Goal: Transaction & Acquisition: Purchase product/service

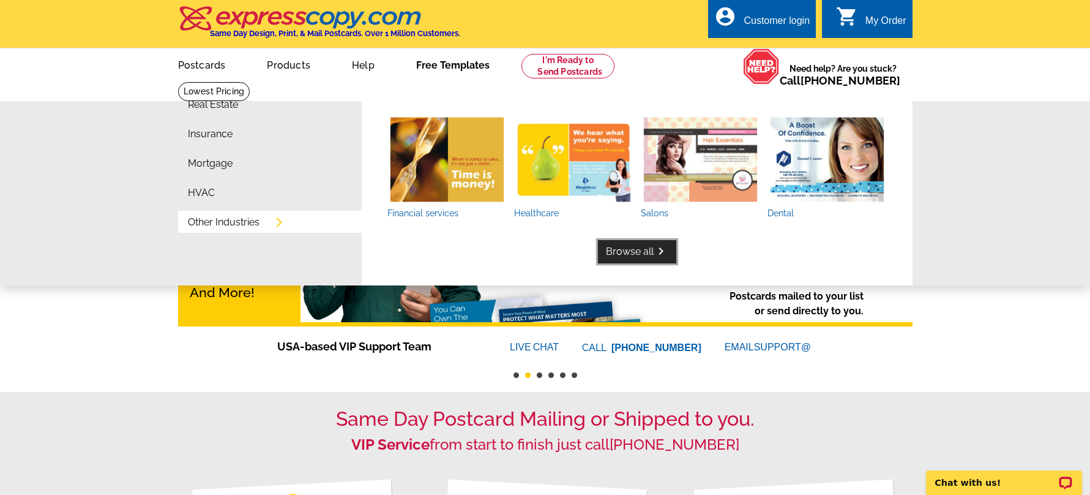
click at [630, 249] on link "Browse all keyboard_arrow_right" at bounding box center [637, 251] width 78 height 23
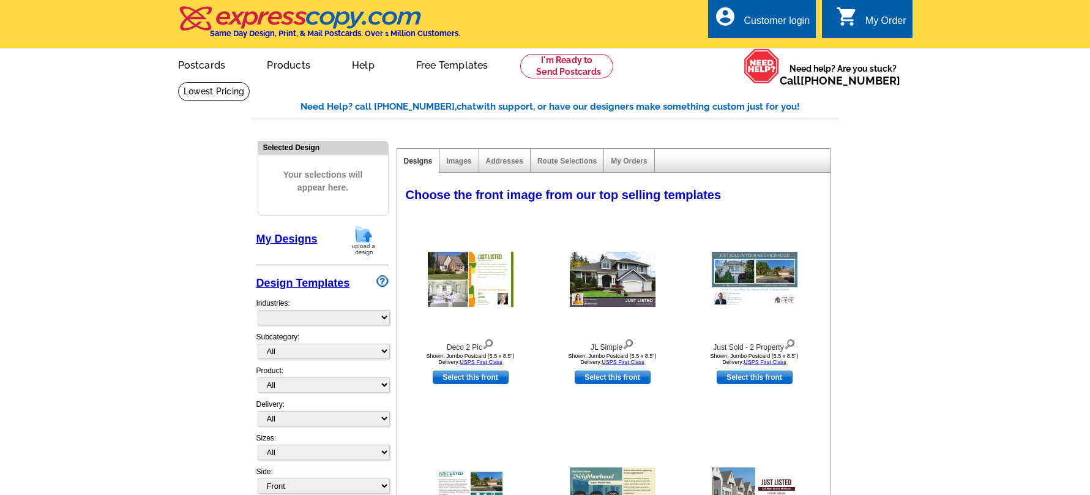
scroll to position [2, 0]
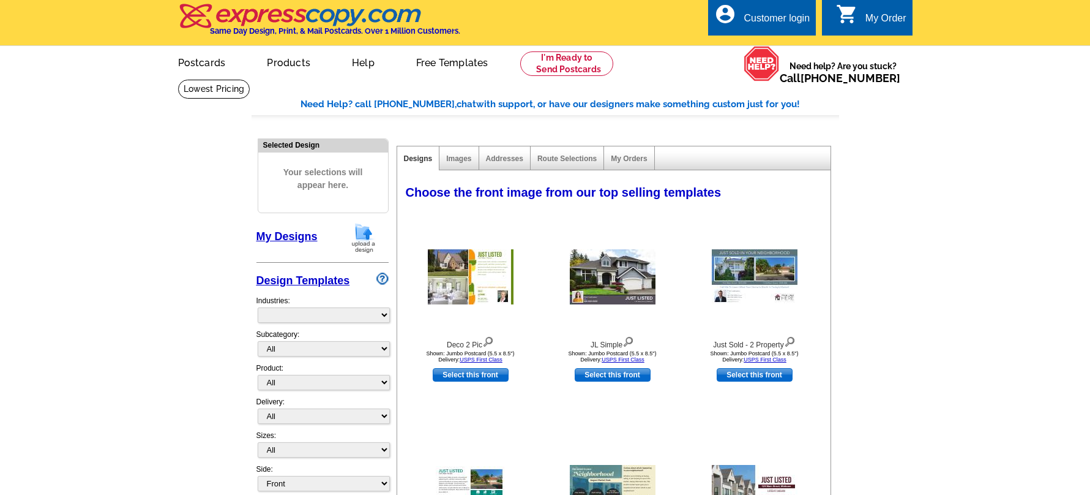
select select "785"
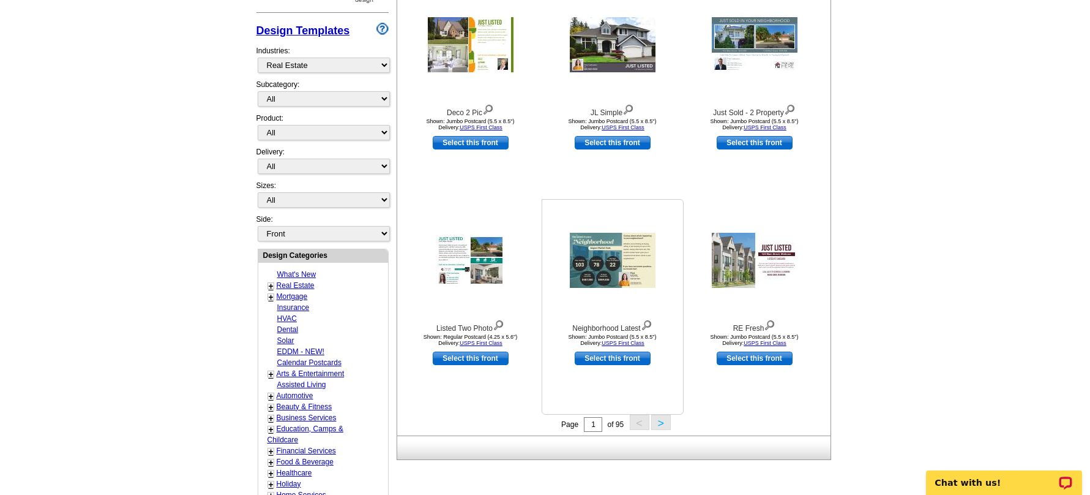
scroll to position [256, 0]
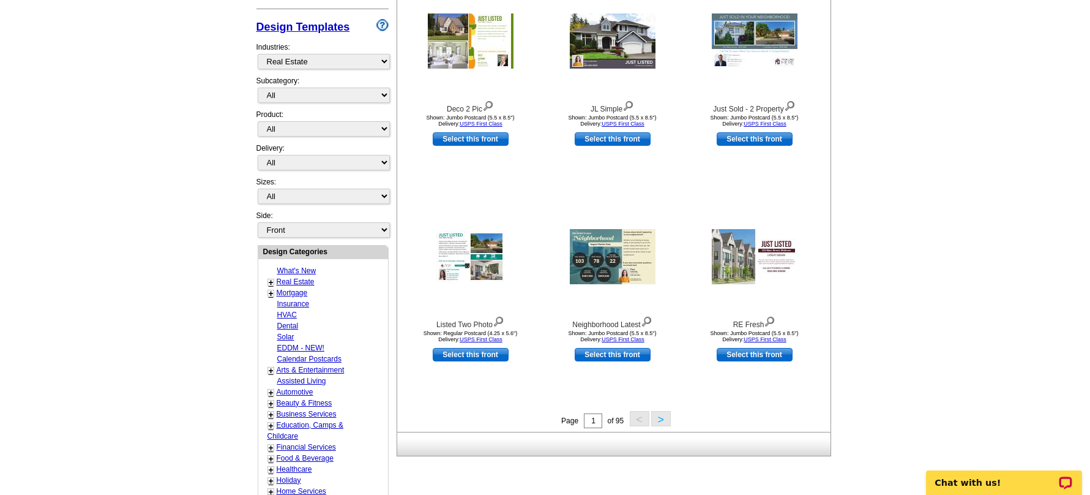
click at [660, 421] on button ">" at bounding box center [661, 418] width 20 height 15
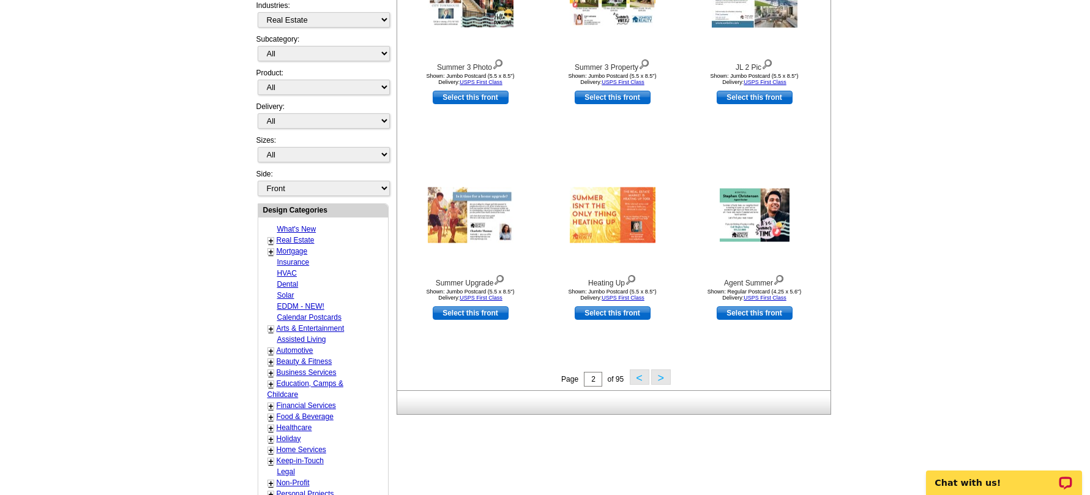
scroll to position [359, 0]
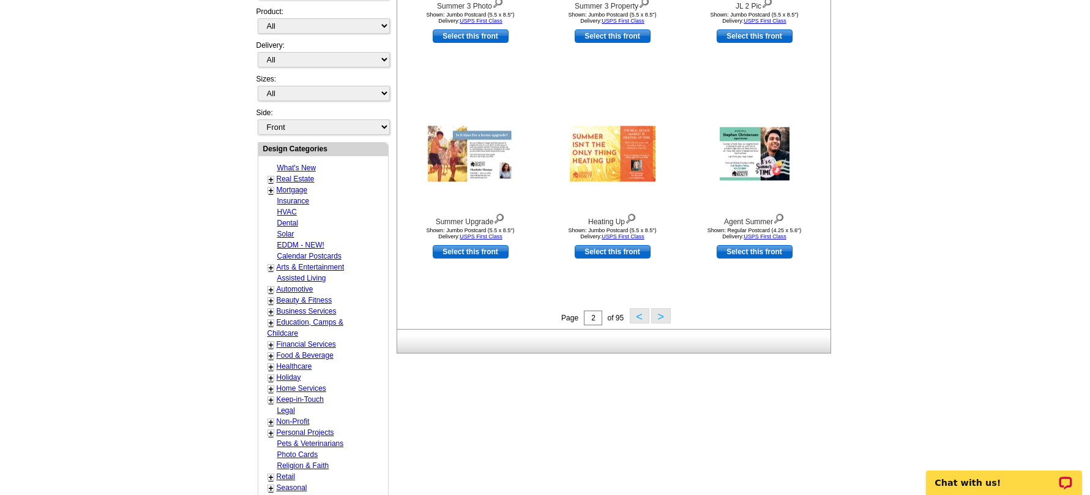
click at [664, 317] on button ">" at bounding box center [661, 315] width 20 height 15
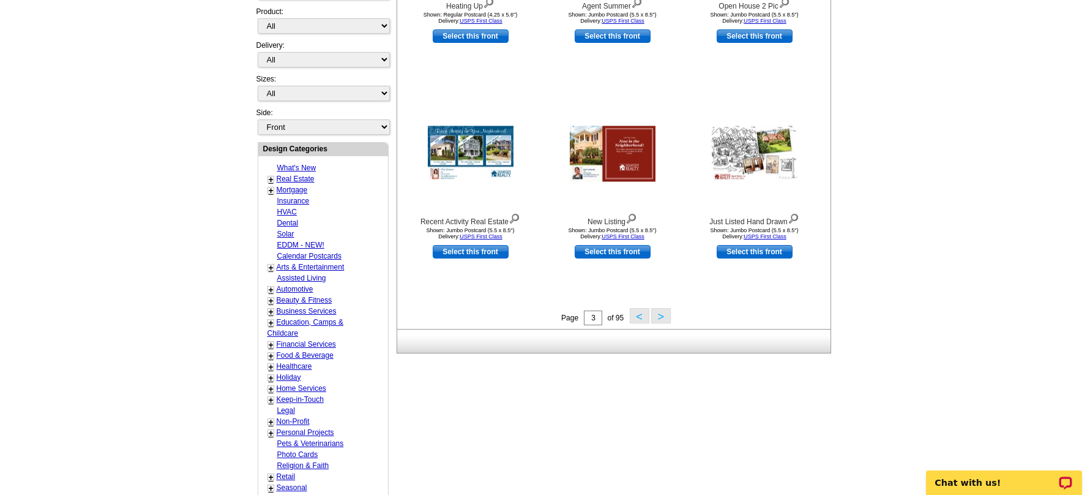
click at [635, 318] on button "<" at bounding box center [640, 315] width 20 height 15
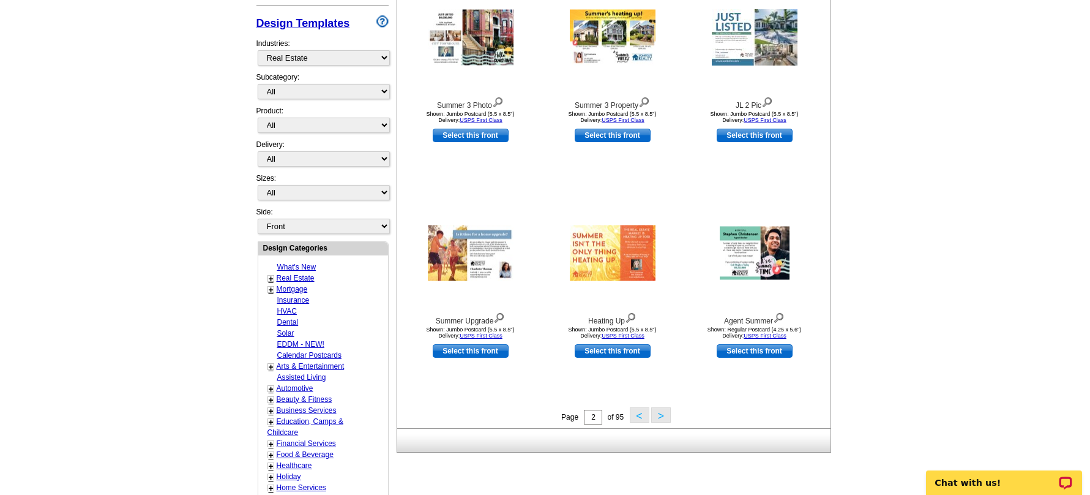
scroll to position [272, 0]
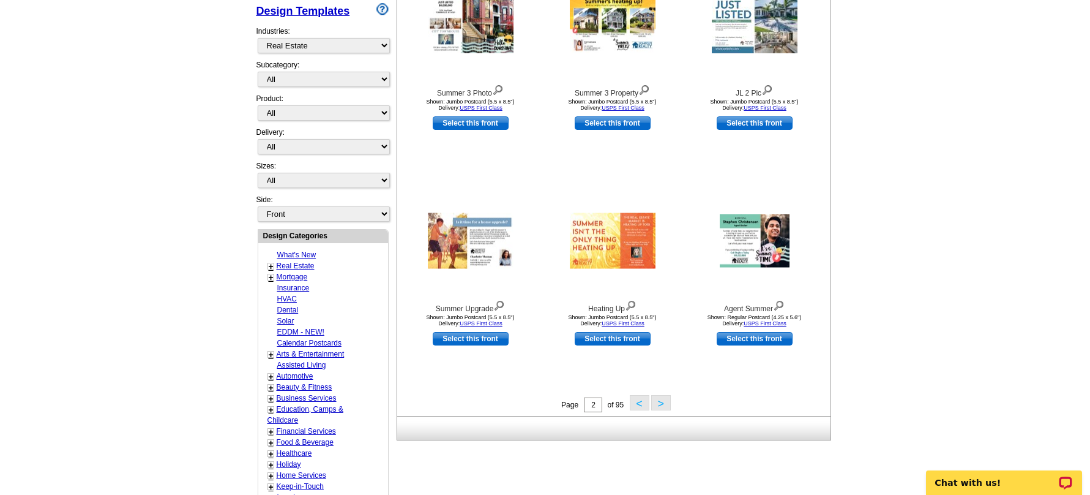
click at [638, 407] on button "<" at bounding box center [640, 402] width 20 height 15
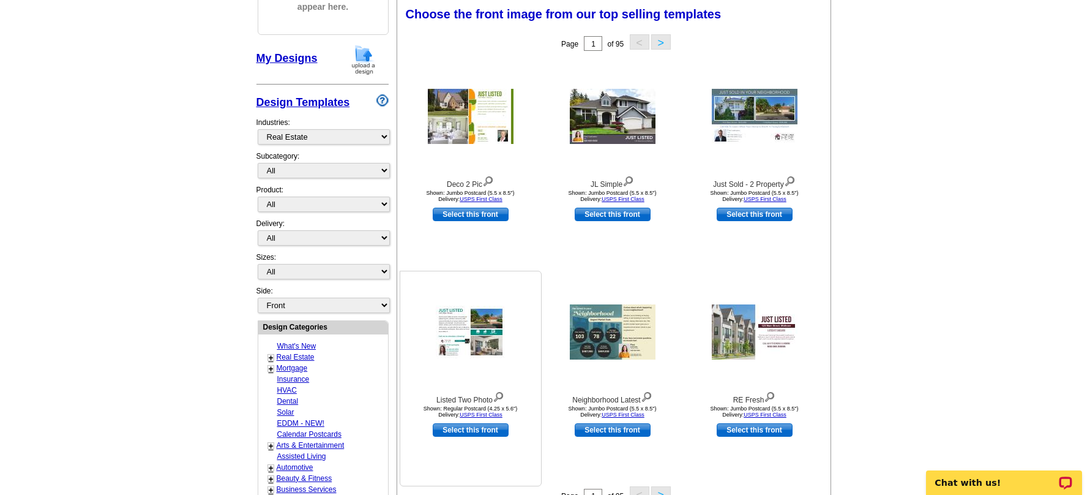
scroll to position [180, 0]
click at [466, 430] on link "Select this front" at bounding box center [471, 430] width 76 height 13
select select "1"
select select "back"
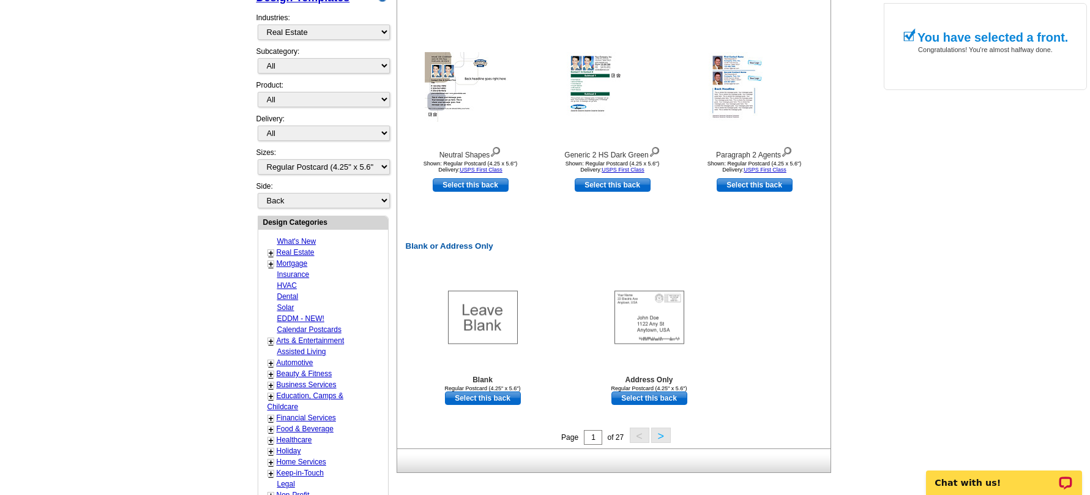
scroll to position [475, 0]
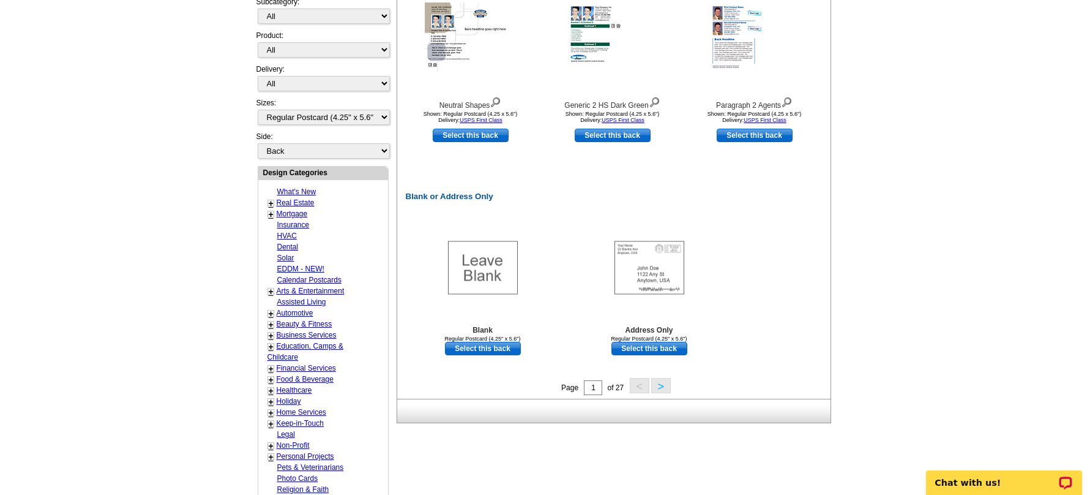
drag, startPoint x: 664, startPoint y: 389, endPoint x: 724, endPoint y: 398, distance: 60.7
click at [721, 398] on div "Designs Images Addresses Route Selections My Orders You have selected a front. …" at bounding box center [613, 48] width 433 height 750
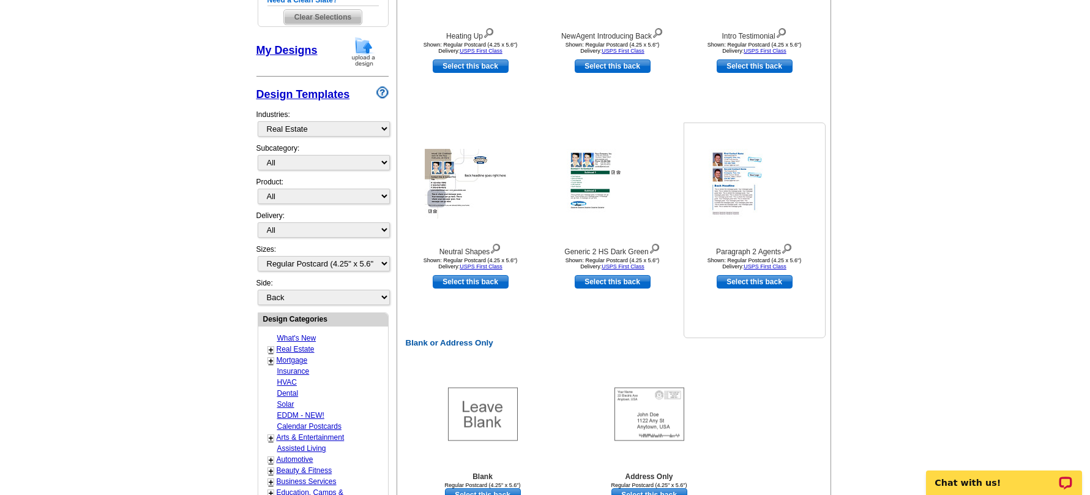
scroll to position [484, 0]
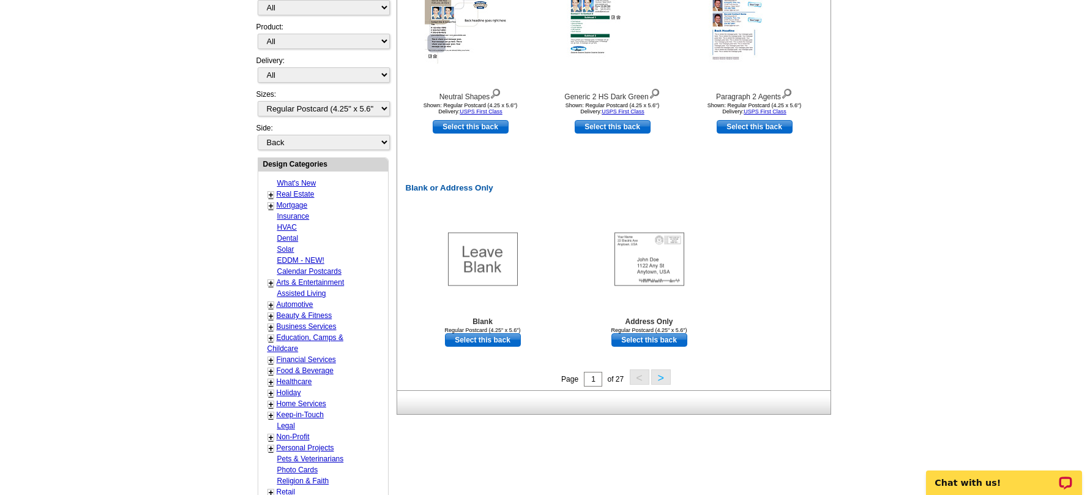
click at [662, 378] on button ">" at bounding box center [661, 376] width 20 height 15
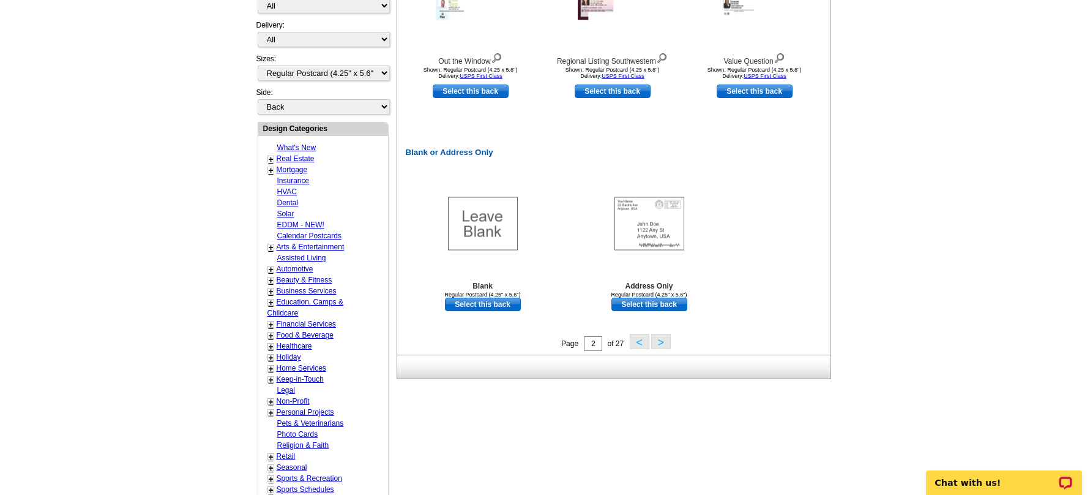
scroll to position [559, 0]
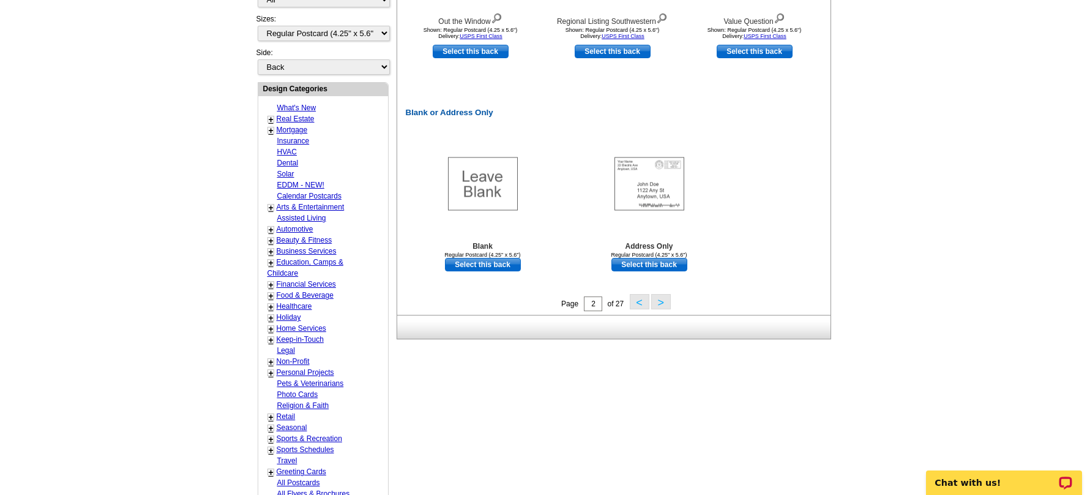
click at [662, 303] on button ">" at bounding box center [661, 301] width 20 height 15
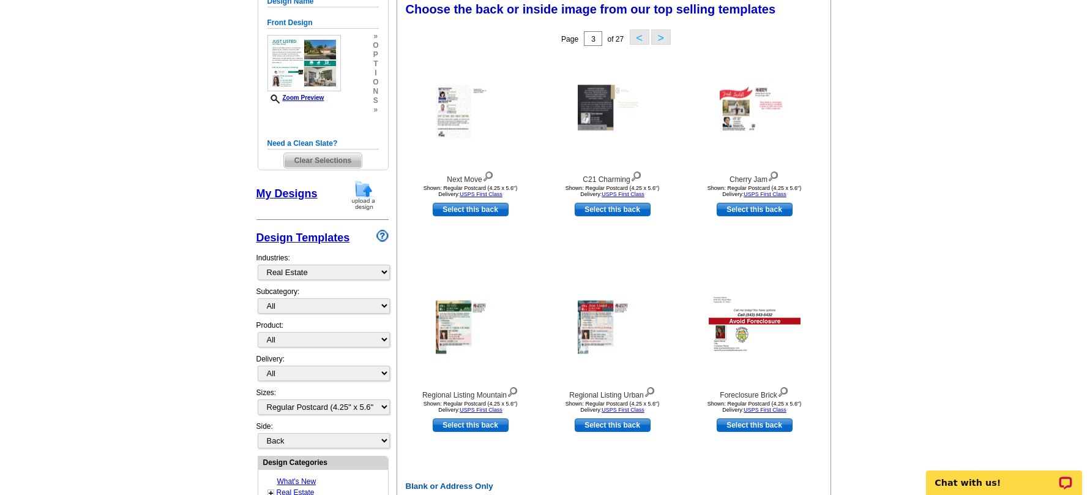
scroll to position [180, 0]
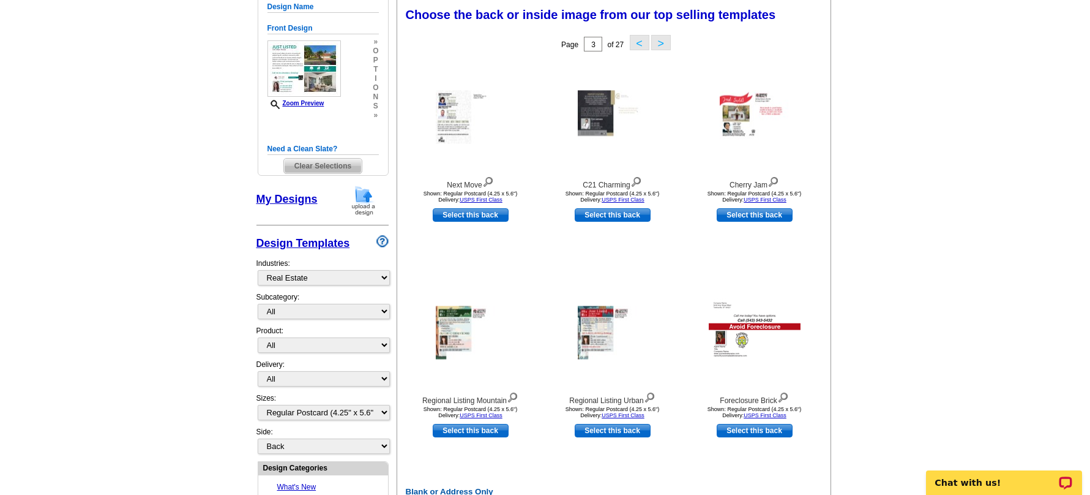
click at [661, 46] on button ">" at bounding box center [661, 42] width 20 height 15
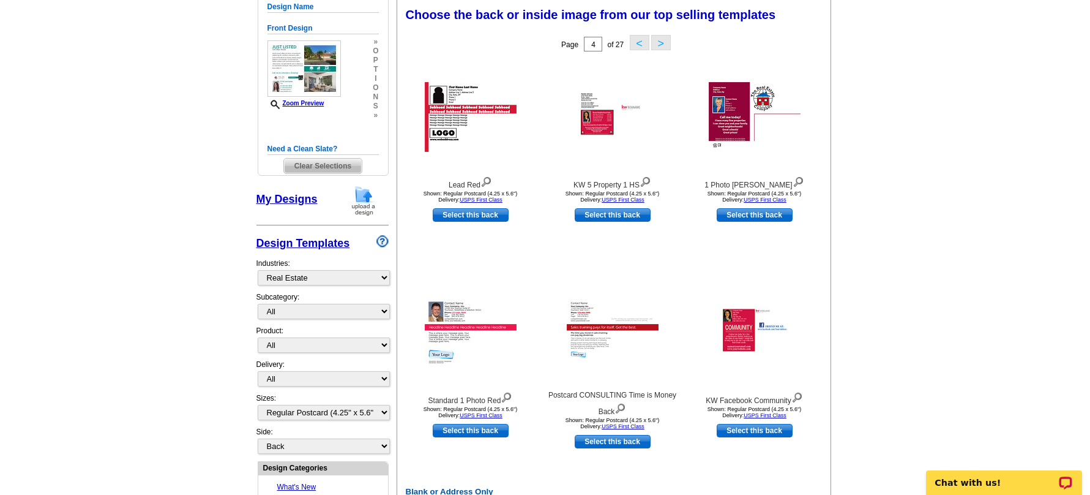
click at [661, 40] on button ">" at bounding box center [661, 42] width 20 height 15
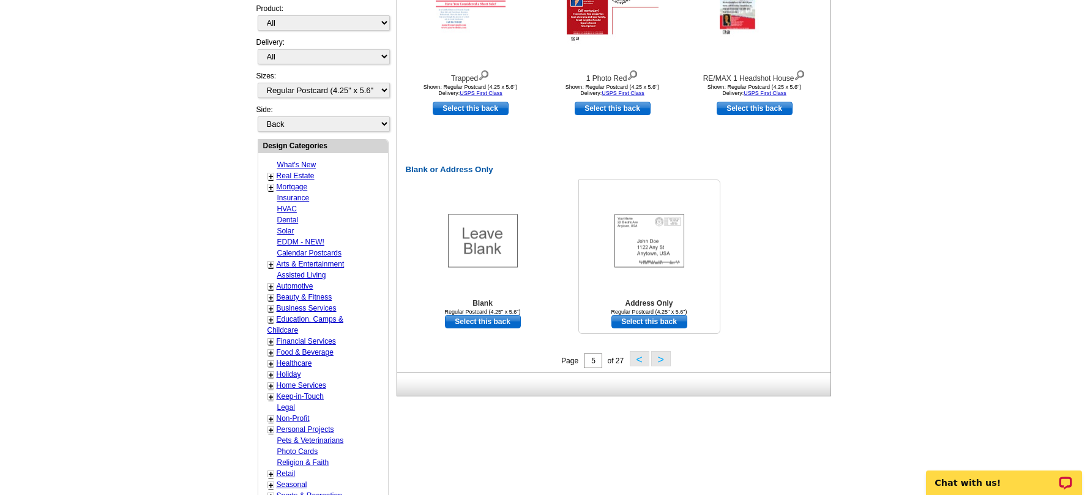
scroll to position [512, 0]
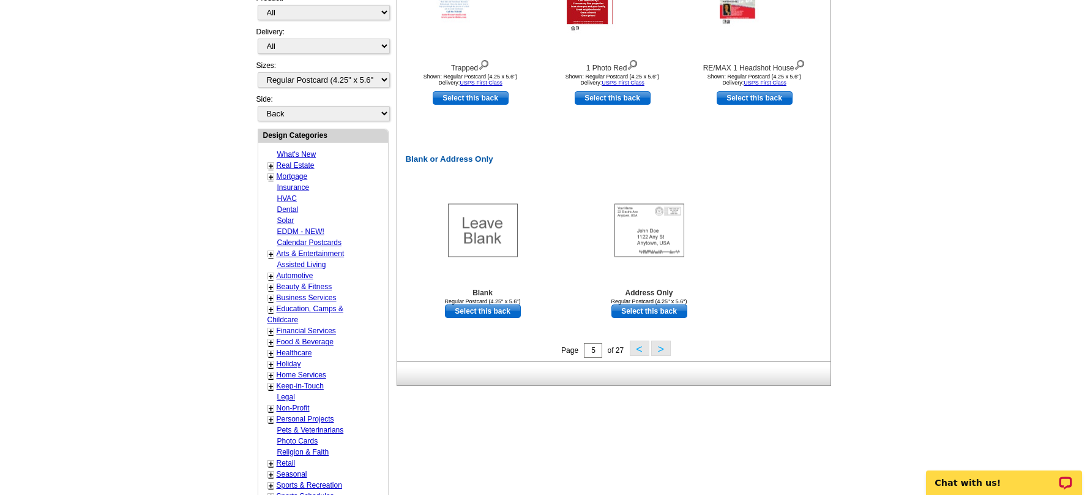
click at [661, 348] on button ">" at bounding box center [661, 347] width 20 height 15
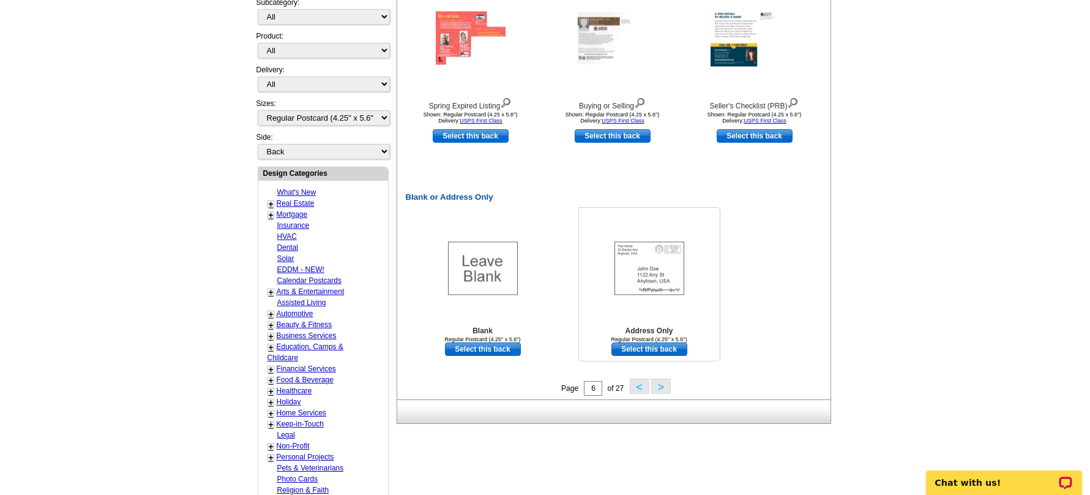
scroll to position [481, 0]
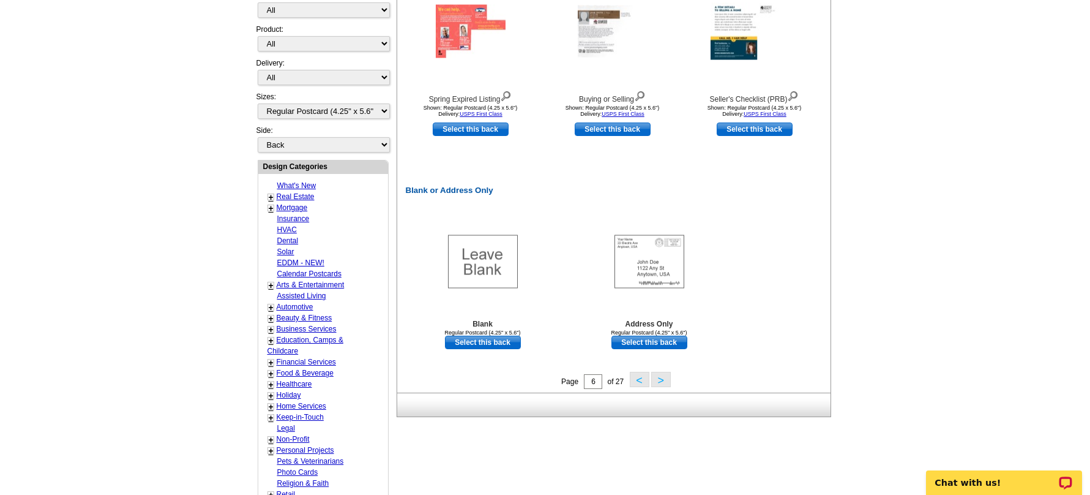
click at [660, 381] on button ">" at bounding box center [661, 379] width 20 height 15
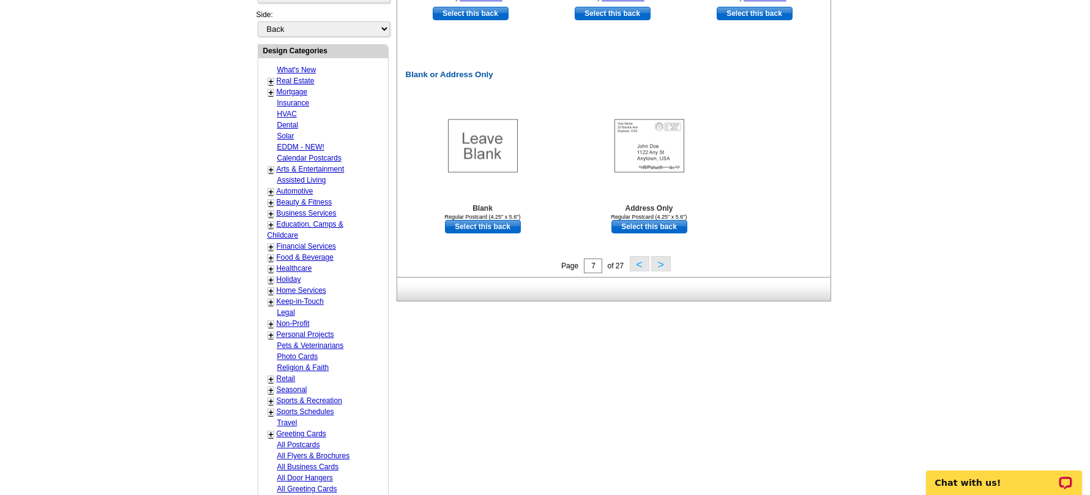
scroll to position [600, 0]
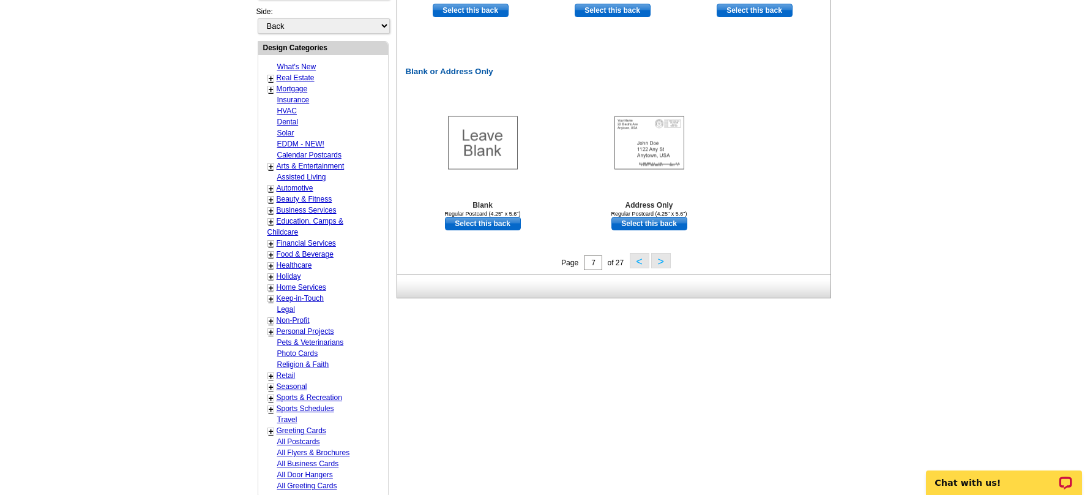
click at [665, 260] on button ">" at bounding box center [661, 260] width 20 height 15
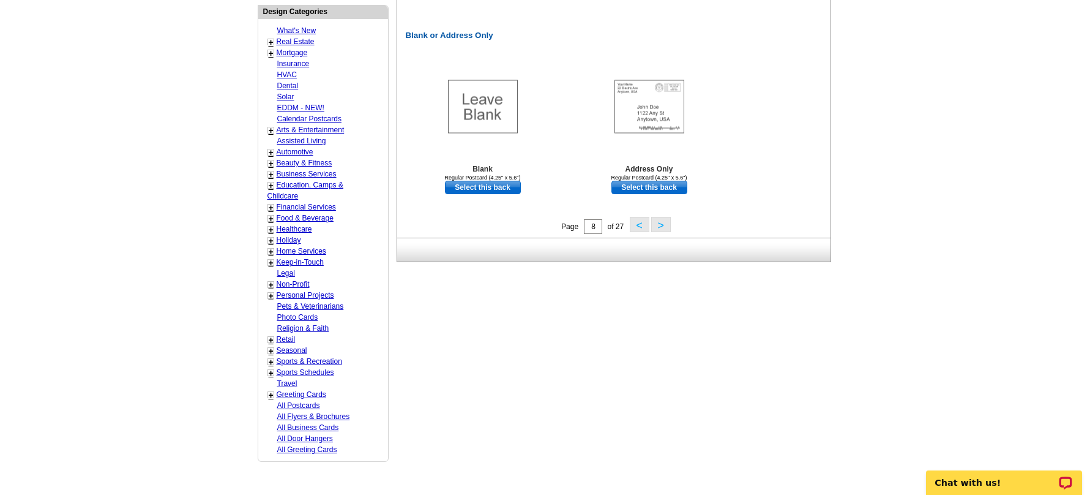
scroll to position [638, 0]
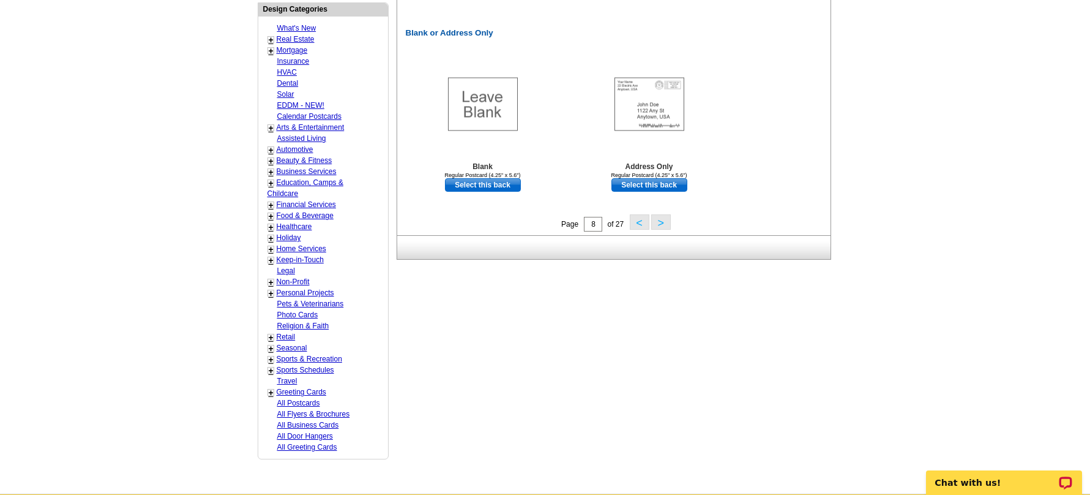
click at [267, 293] on div "+" at bounding box center [270, 293] width 7 height 7
click at [271, 293] on link "+" at bounding box center [271, 293] width 5 height 10
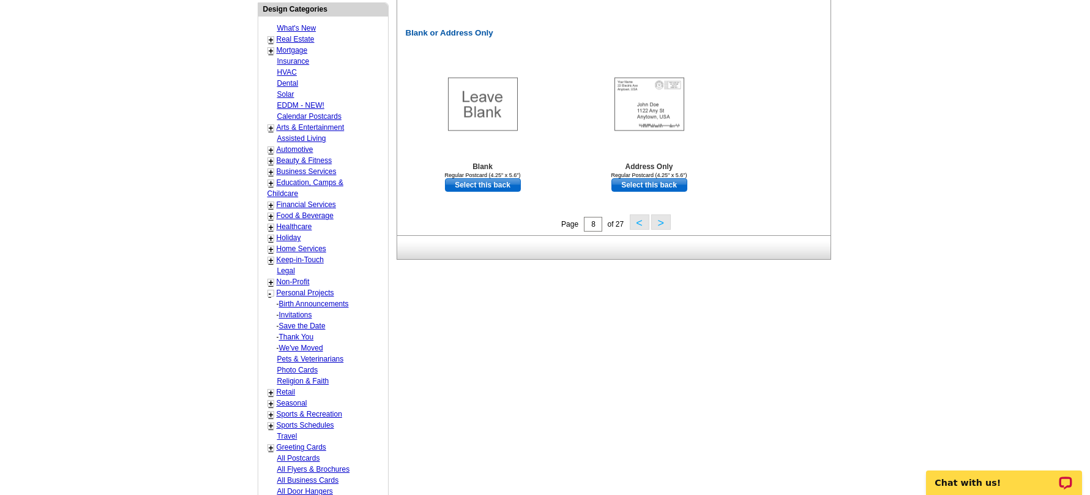
click at [270, 281] on link "+" at bounding box center [271, 282] width 5 height 10
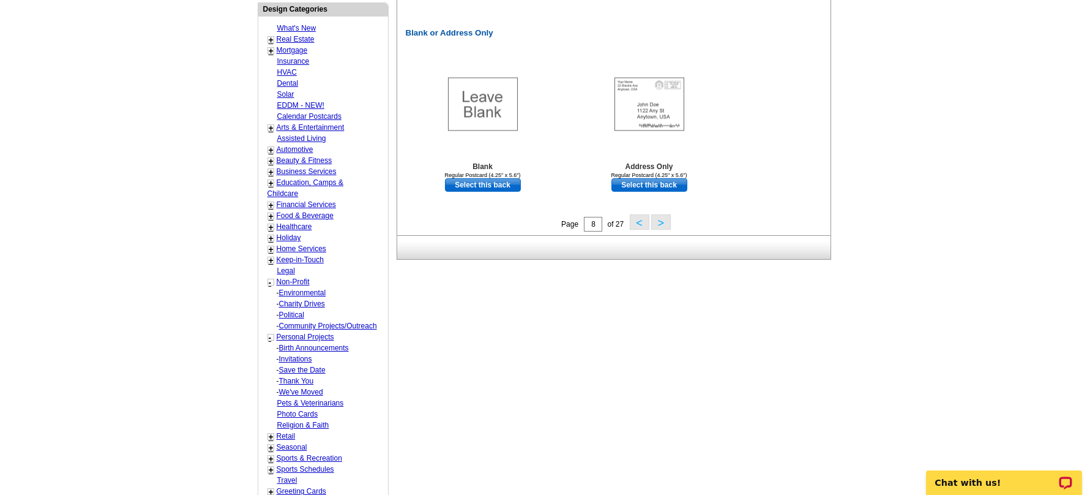
click at [311, 352] on link "Save the Date" at bounding box center [314, 347] width 70 height 9
select select "777"
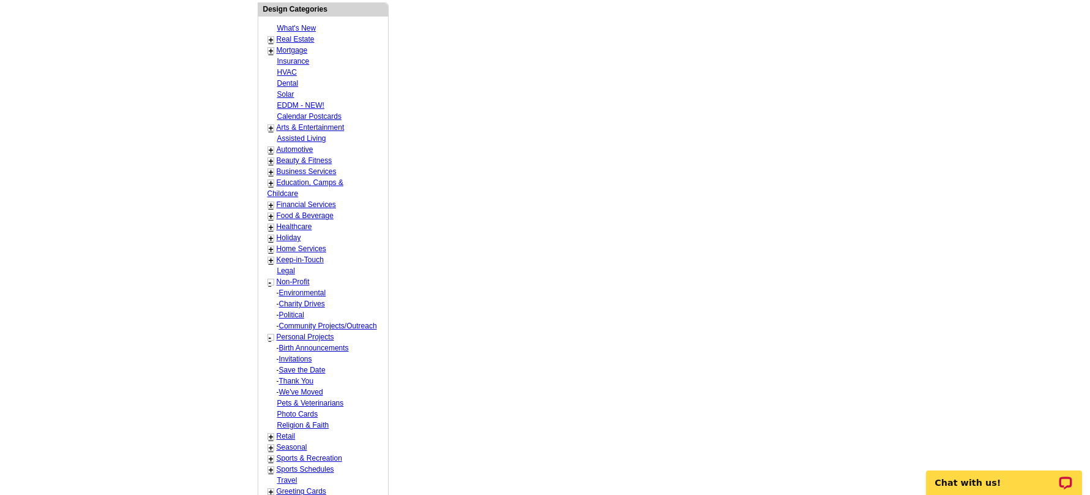
select select "778"
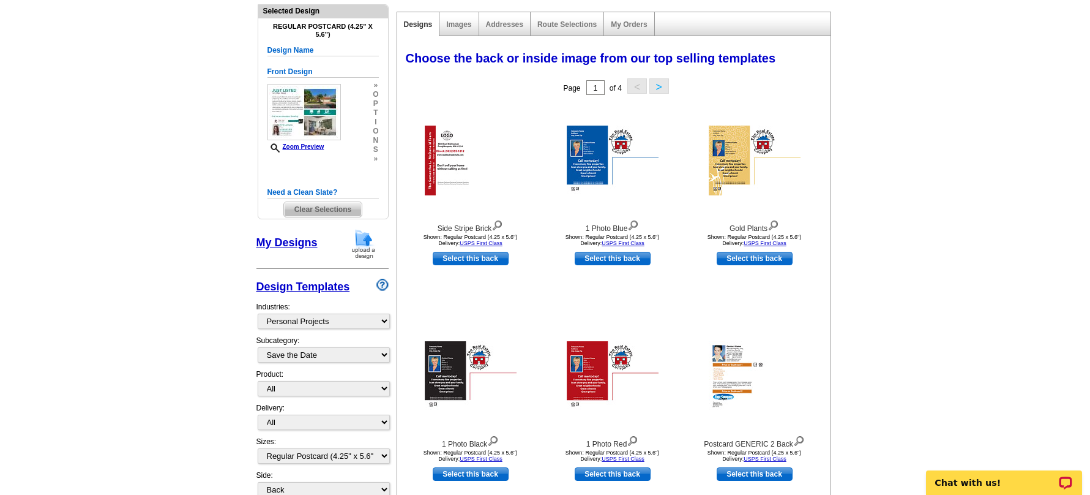
scroll to position [0, 0]
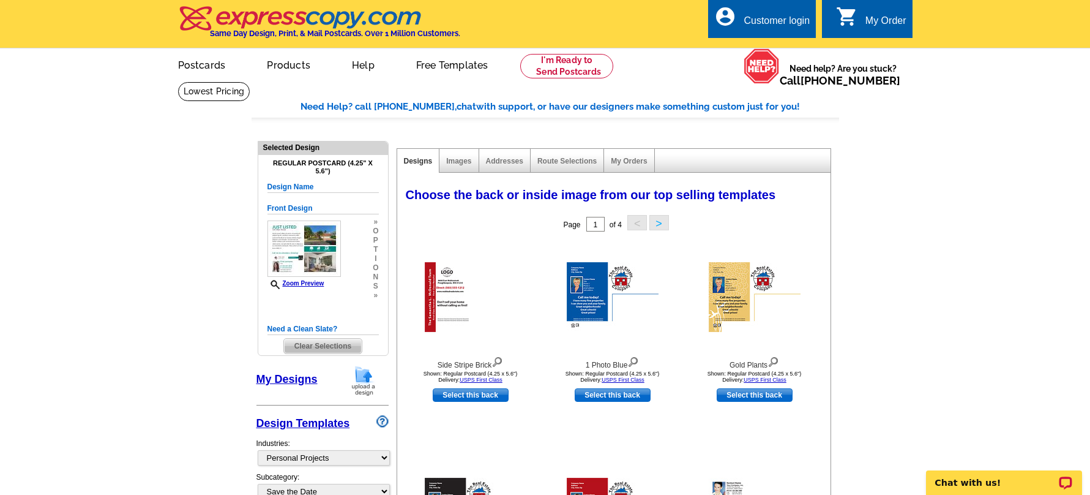
click at [662, 222] on button ">" at bounding box center [659, 222] width 20 height 15
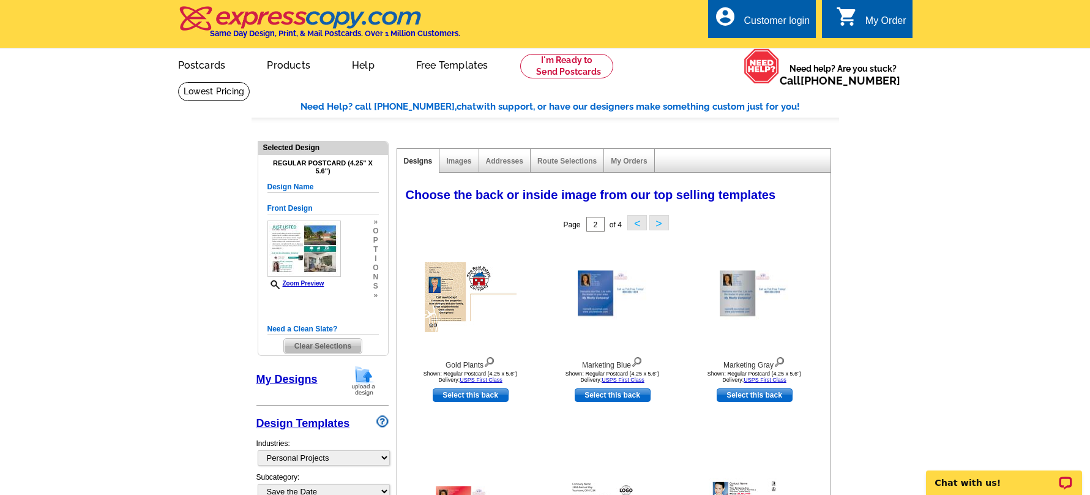
click at [659, 220] on button ">" at bounding box center [659, 222] width 20 height 15
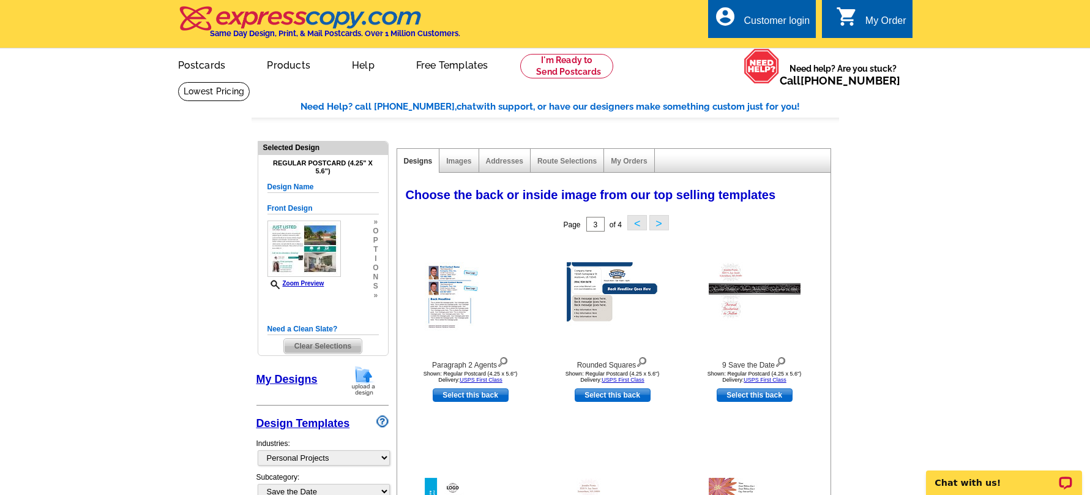
click at [657, 222] on button ">" at bounding box center [659, 222] width 20 height 15
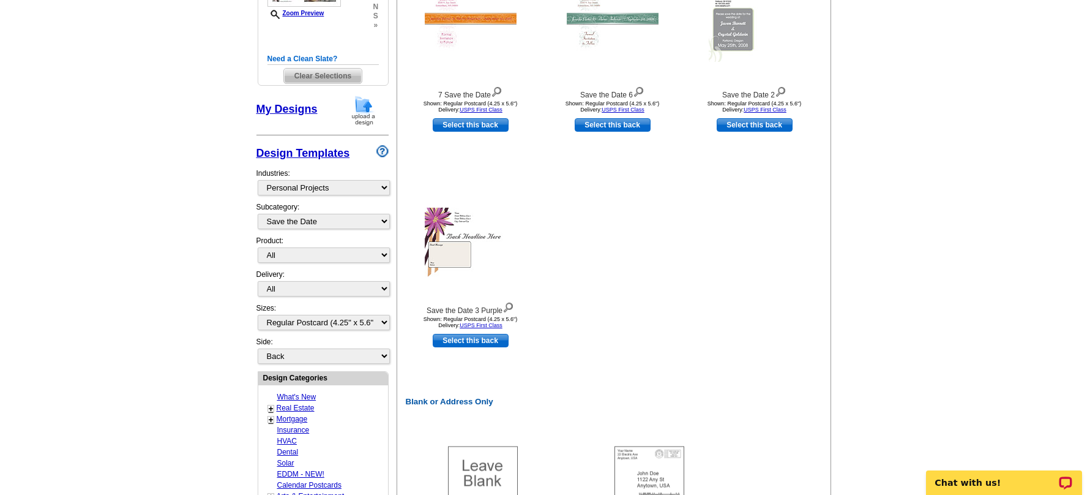
scroll to position [144, 0]
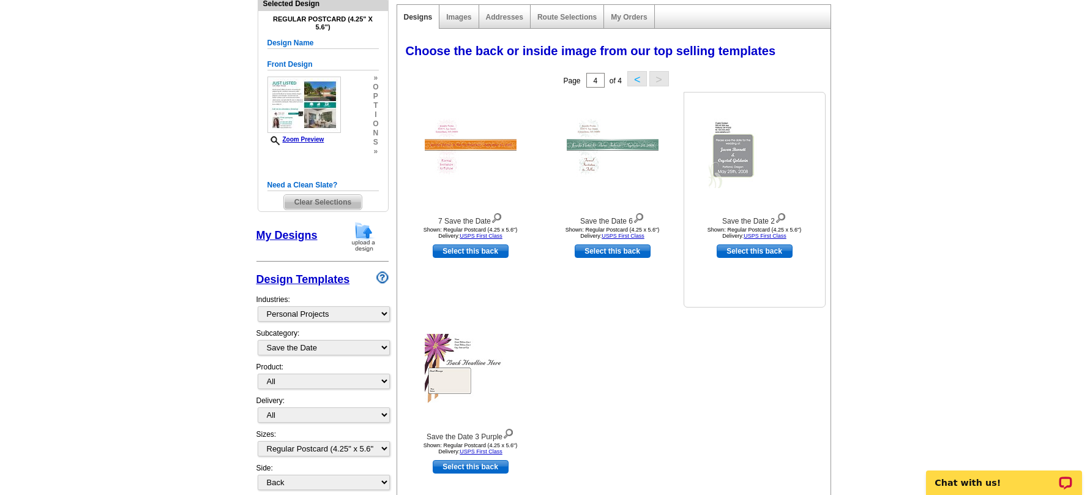
click at [767, 251] on link "Select this back" at bounding box center [755, 250] width 76 height 13
select select "front"
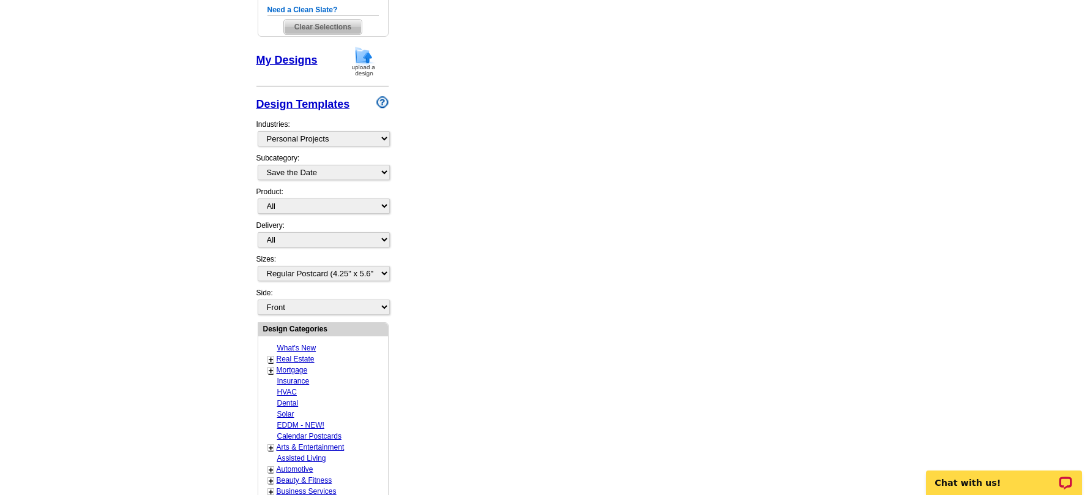
scroll to position [449, 0]
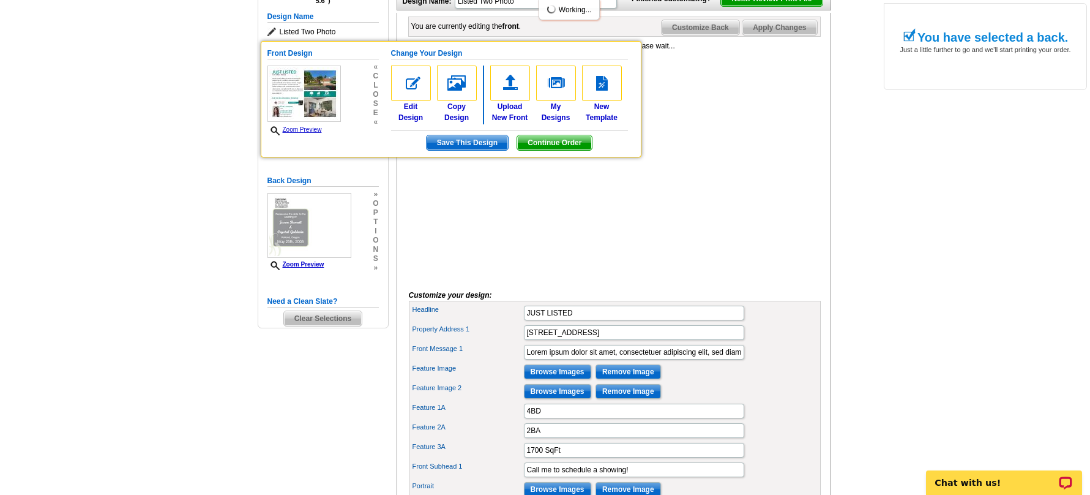
scroll to position [200, 0]
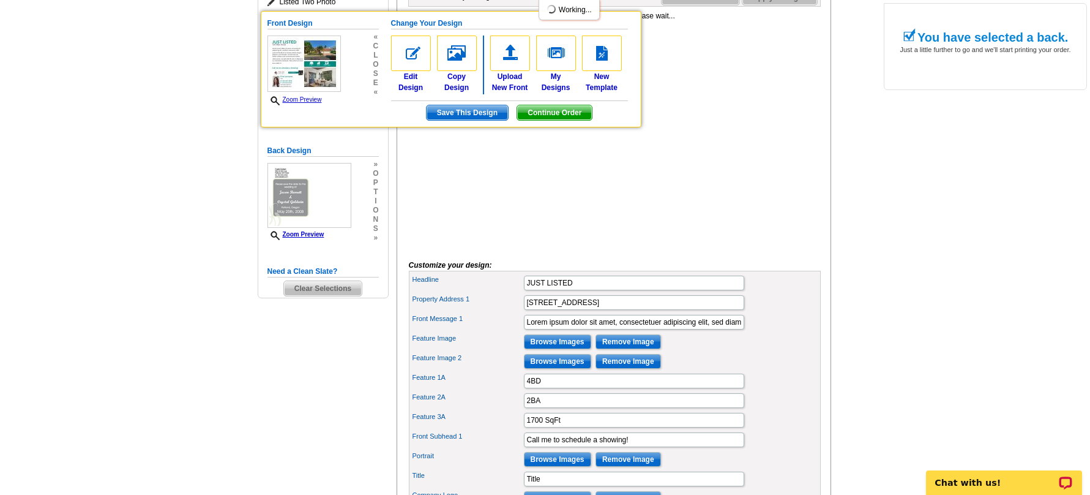
click at [464, 204] on div "Preview image loading, please wait..." at bounding box center [615, 129] width 412 height 238
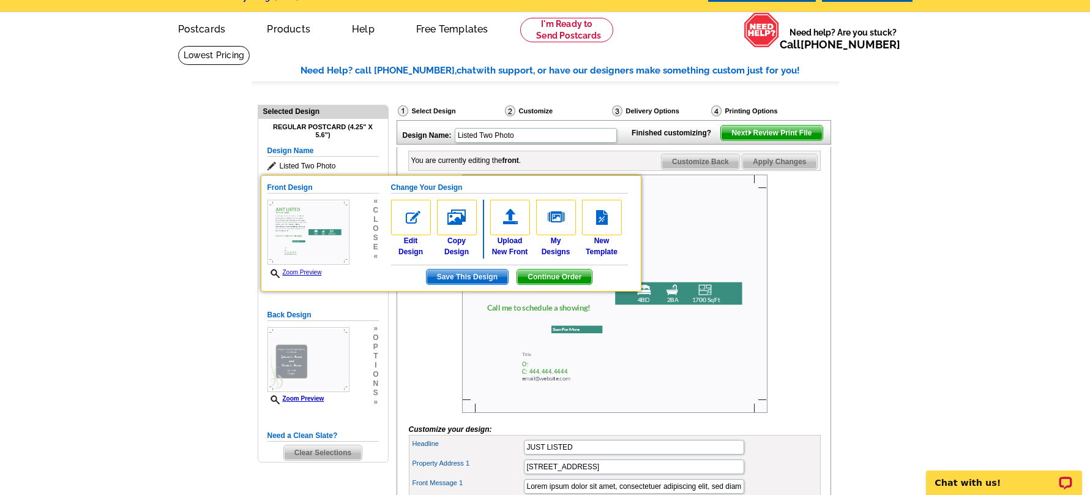
scroll to position [0, 0]
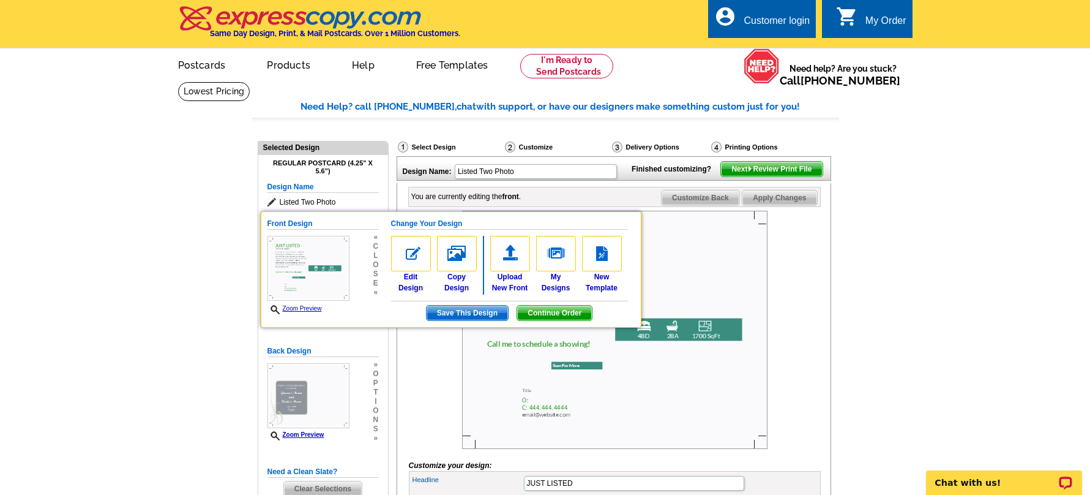
click at [762, 176] on span "Next Review Print File" at bounding box center [771, 169] width 101 height 15
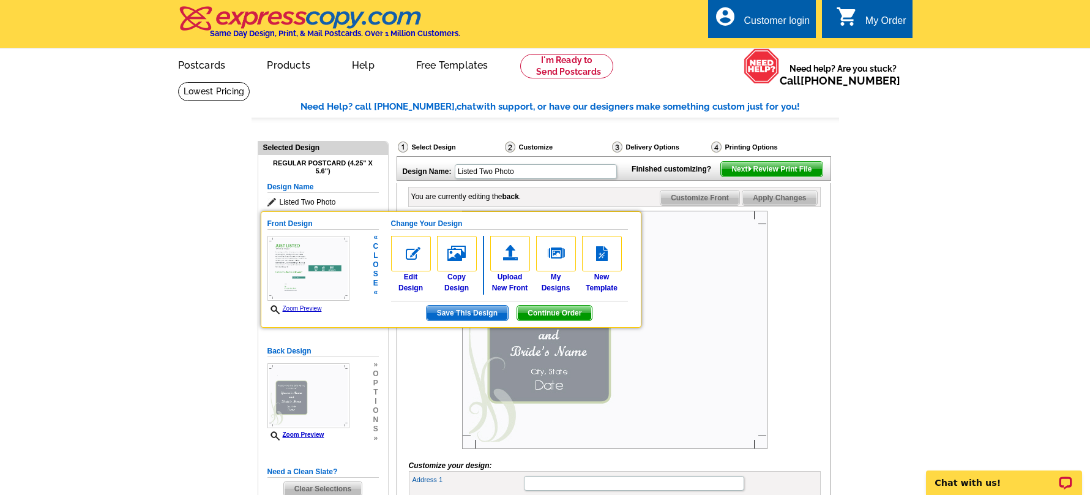
click at [531, 312] on span "Continue Order" at bounding box center [554, 312] width 75 height 15
